Goal: Navigation & Orientation: Find specific page/section

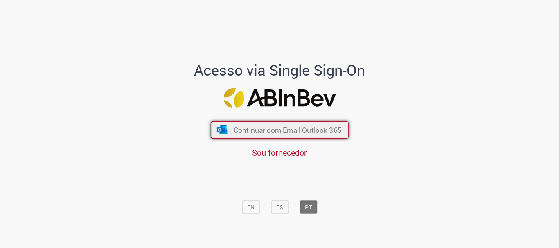
click at [254, 133] on span "Continuar com Email Outlook 365" at bounding box center [287, 130] width 108 height 9
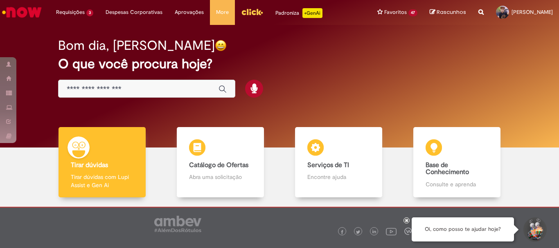
click at [250, 14] on img "Menu Cabeçalho" at bounding box center [252, 12] width 22 height 12
click at [248, 18] on link "Menu Cabeçalho" at bounding box center [252, 12] width 34 height 25
